Goal: Task Accomplishment & Management: Manage account settings

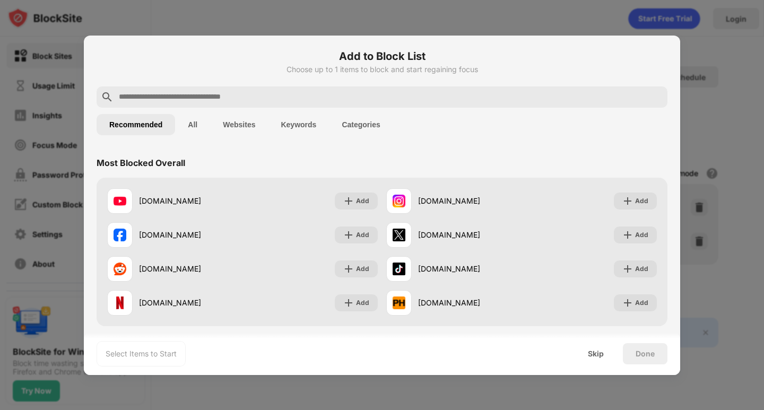
click at [291, 97] on input "text" at bounding box center [391, 97] width 546 height 13
click at [258, 94] on input "text" at bounding box center [391, 97] width 546 height 13
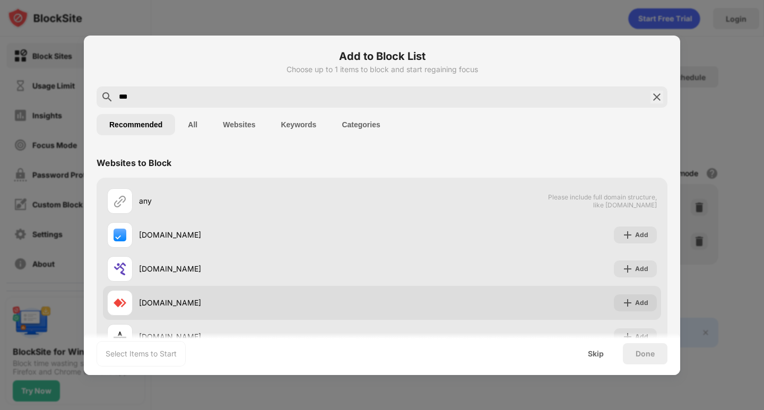
type input "***"
click at [203, 297] on div "[DOMAIN_NAME]" at bounding box center [244, 302] width 275 height 25
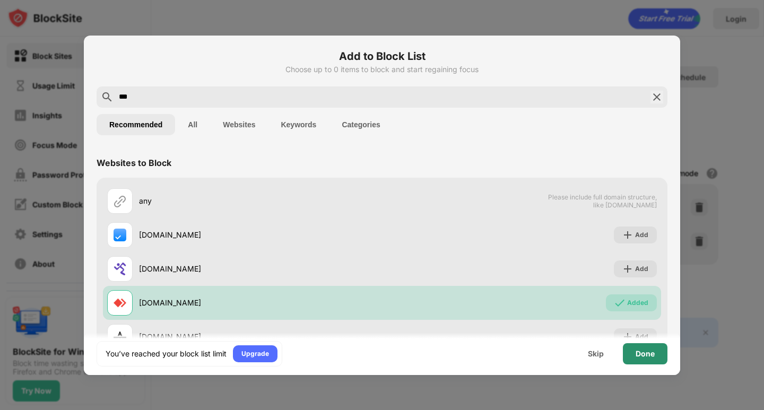
click at [649, 356] on div "Done" at bounding box center [645, 354] width 19 height 8
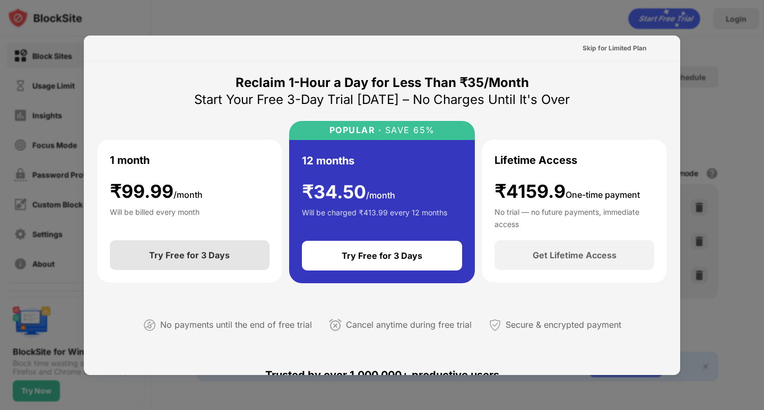
click at [182, 266] on div "Try Free for 3 Days" at bounding box center [190, 255] width 160 height 30
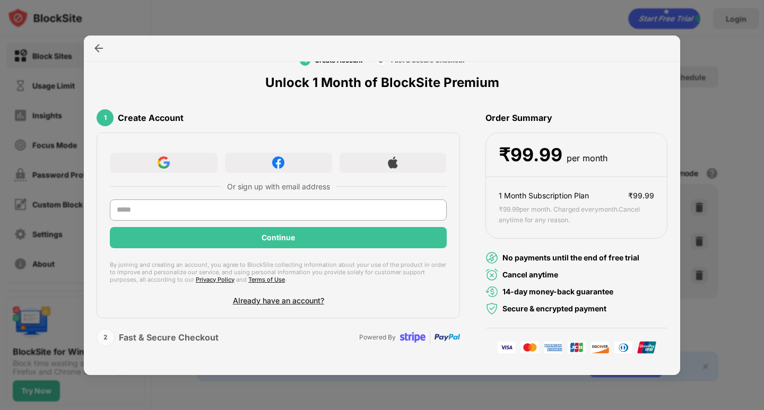
scroll to position [37, 0]
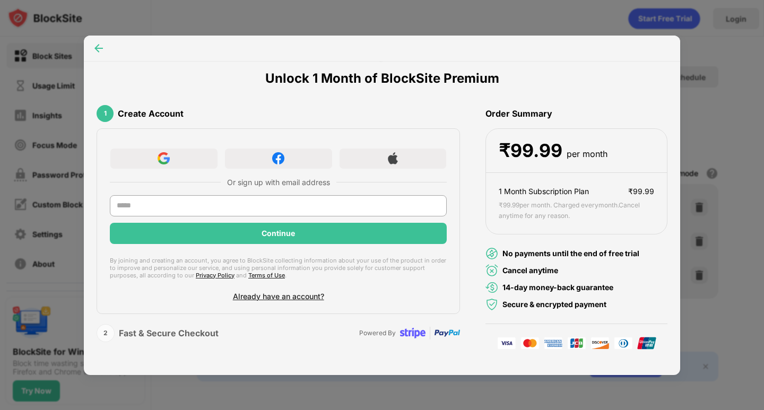
click at [98, 50] on img at bounding box center [98, 48] width 11 height 11
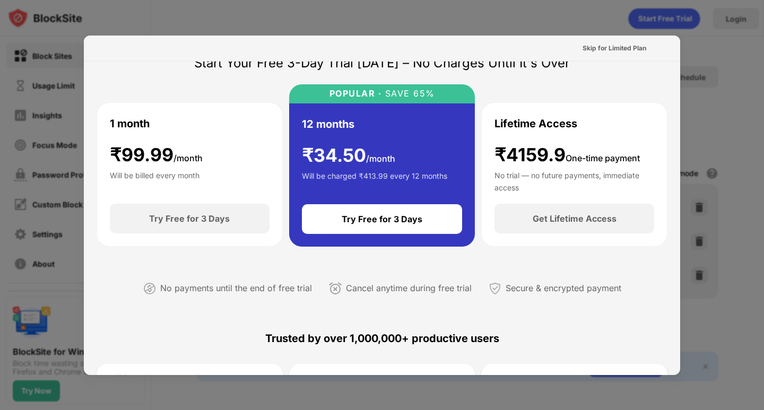
click at [98, 50] on div "Skip for Limited Plan" at bounding box center [382, 49] width 597 height 26
click at [446, 5] on div at bounding box center [382, 205] width 764 height 410
click at [599, 49] on div "Skip for Limited Plan" at bounding box center [615, 48] width 64 height 11
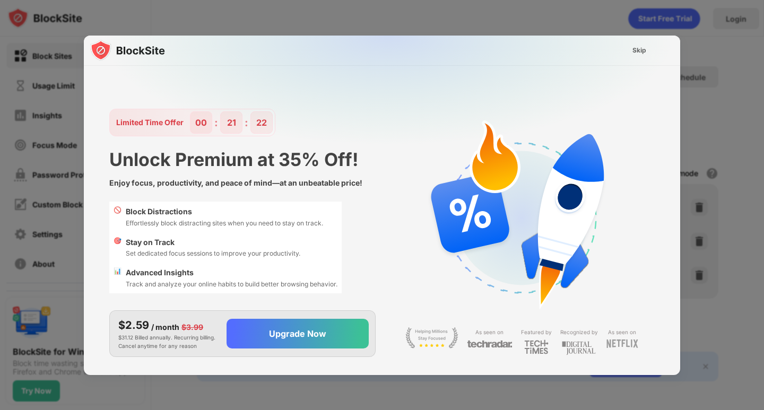
scroll to position [0, 0]
click at [642, 53] on div "Skip" at bounding box center [640, 50] width 14 height 11
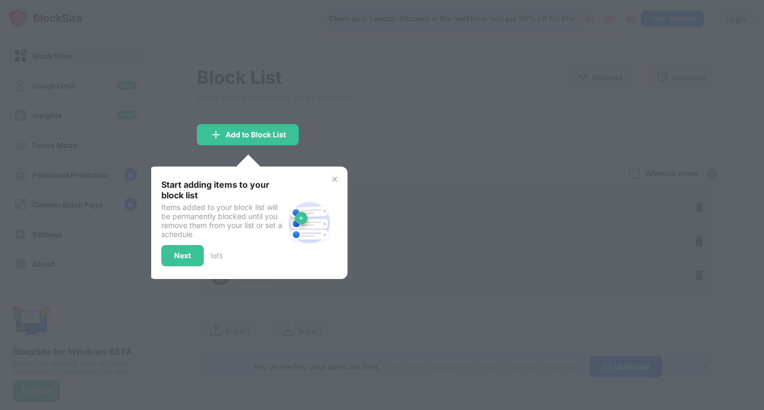
click at [335, 177] on img at bounding box center [335, 179] width 8 height 8
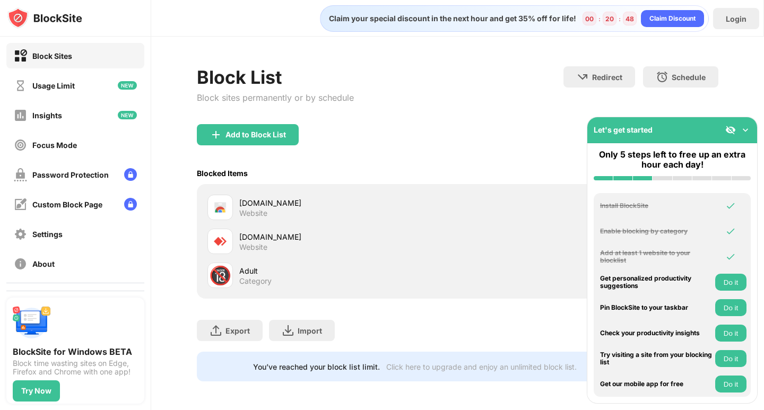
click at [441, 141] on div "Add to Block List" at bounding box center [457, 143] width 521 height 38
click at [748, 126] on img at bounding box center [745, 130] width 11 height 11
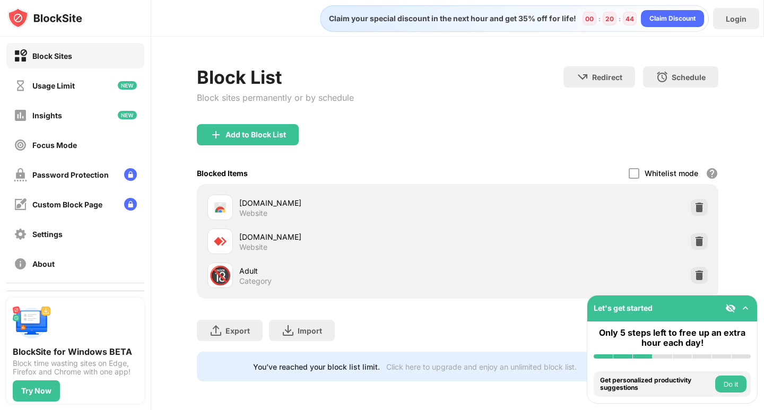
click at [746, 307] on img at bounding box center [745, 308] width 11 height 11
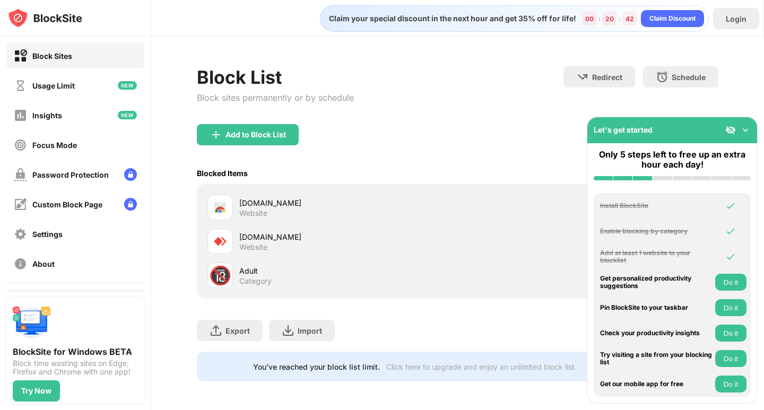
click at [748, 128] on img at bounding box center [745, 130] width 11 height 11
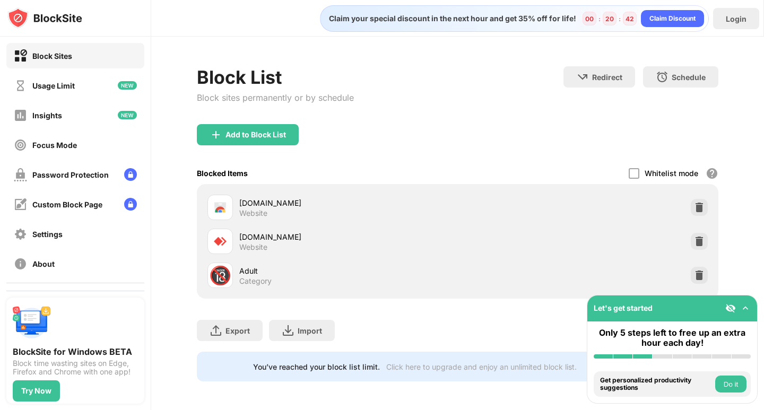
click at [464, 122] on div "Block List Block sites permanently or by schedule Redirect Choose a site to be …" at bounding box center [457, 95] width 521 height 58
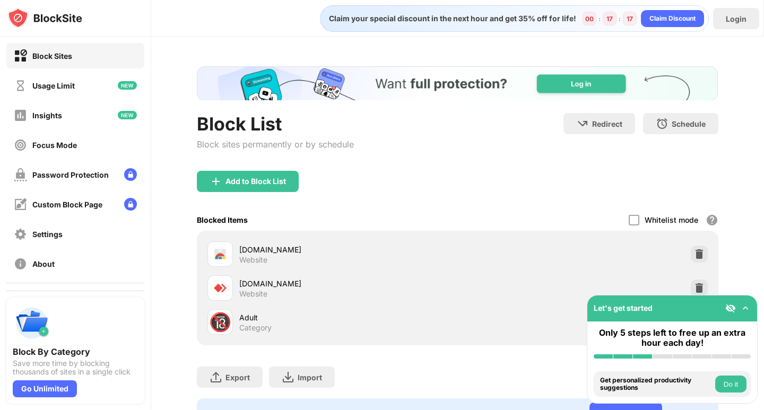
click at [731, 380] on button "Do it" at bounding box center [730, 384] width 31 height 17
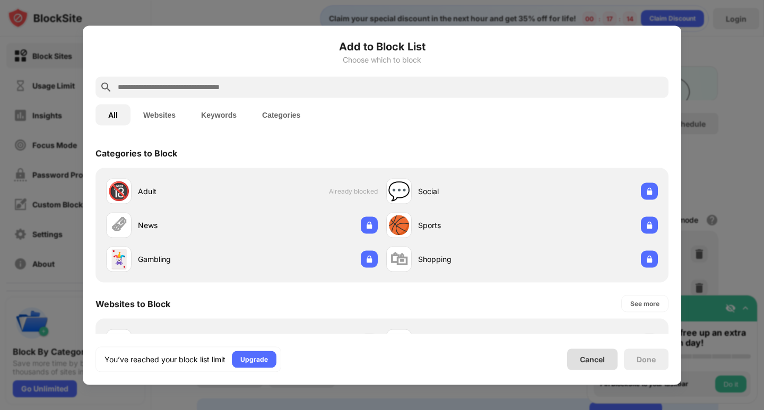
click at [591, 362] on div "Cancel" at bounding box center [592, 359] width 25 height 9
